Goal: Feedback & Contribution: Leave review/rating

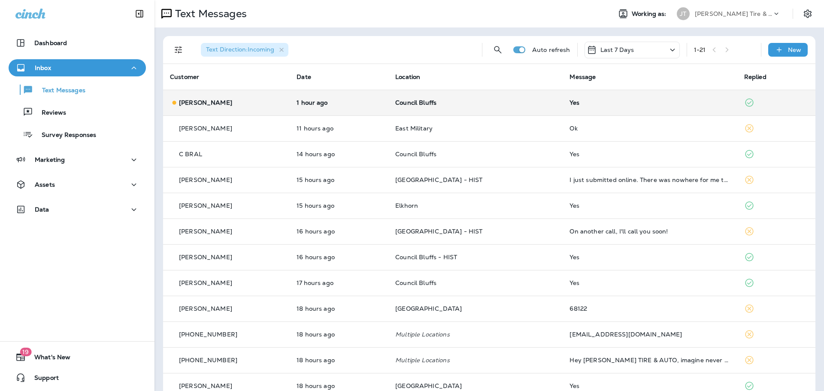
click at [453, 108] on td "Council Bluffs" at bounding box center [475, 103] width 174 height 26
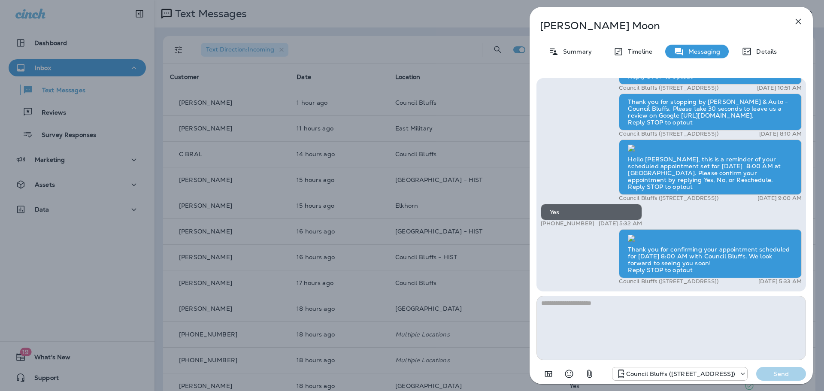
click at [73, 104] on div "[PERSON_NAME] Summary Timeline Messaging Details Thank you for stopping by [PER…" at bounding box center [412, 195] width 824 height 391
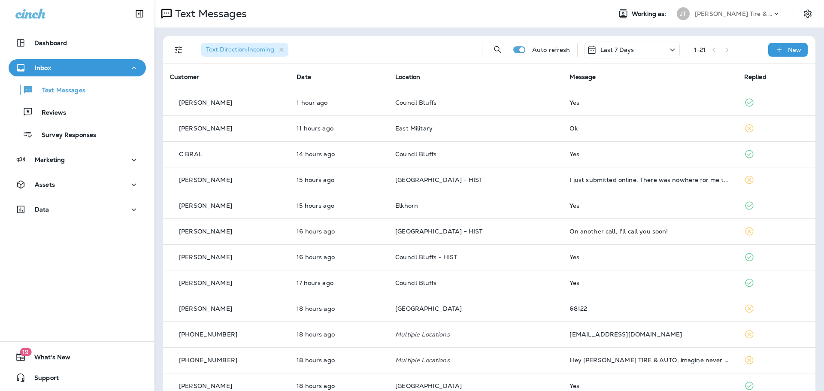
click at [70, 110] on div at bounding box center [412, 195] width 824 height 391
click at [70, 110] on div "Reviews" at bounding box center [77, 112] width 130 height 13
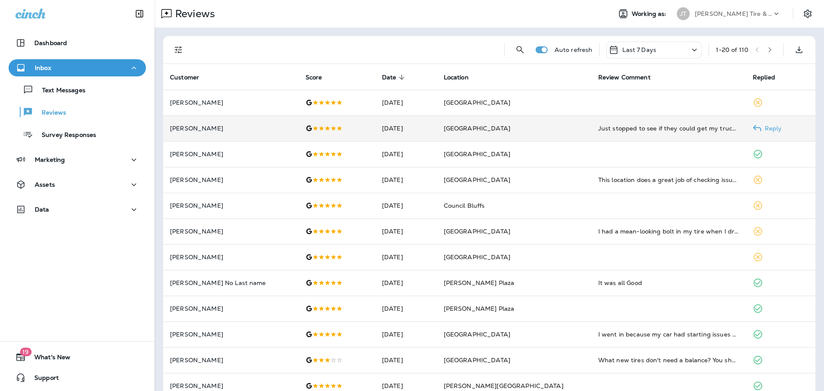
click at [610, 118] on td "Just stopped to see if they could get my truck in for service…they could! Less …" at bounding box center [668, 128] width 154 height 26
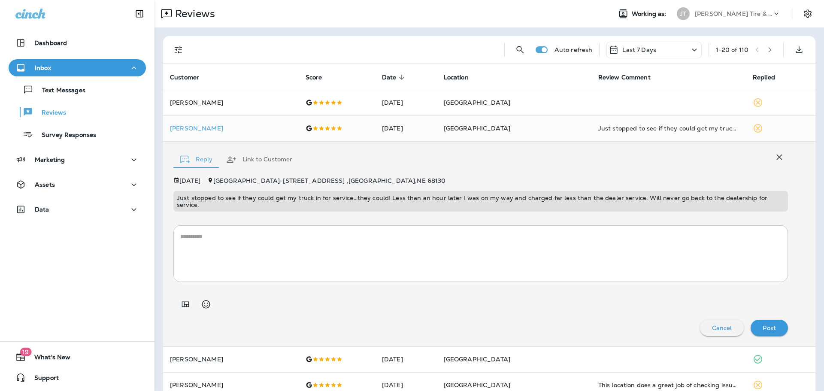
click at [776, 158] on icon "button" at bounding box center [779, 157] width 10 height 10
